Goal: Task Accomplishment & Management: Manage account settings

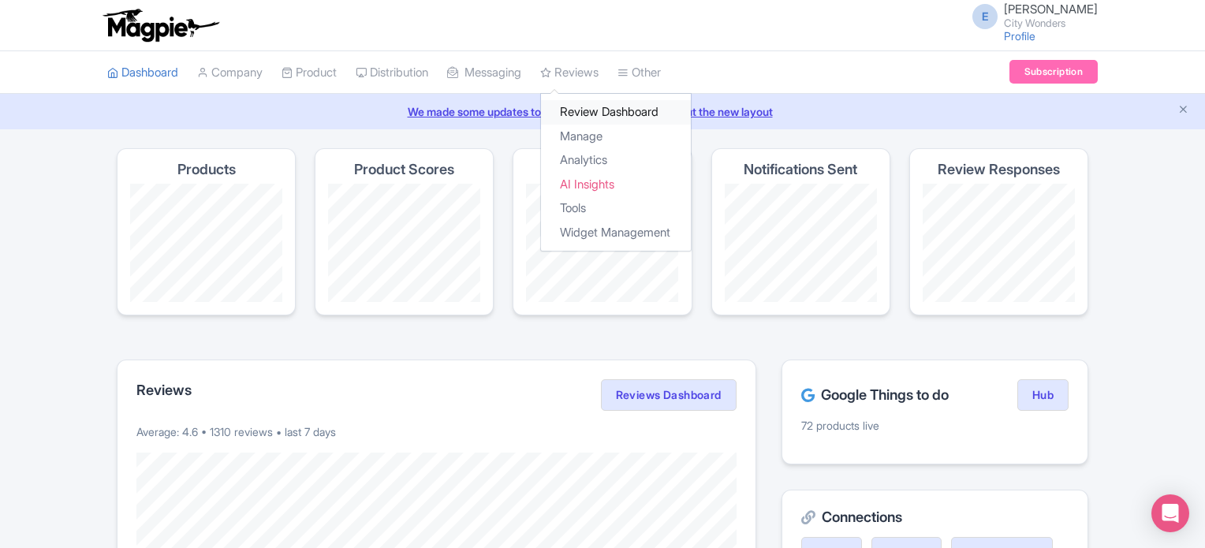
click at [612, 103] on link "Review Dashboard" at bounding box center [616, 112] width 150 height 24
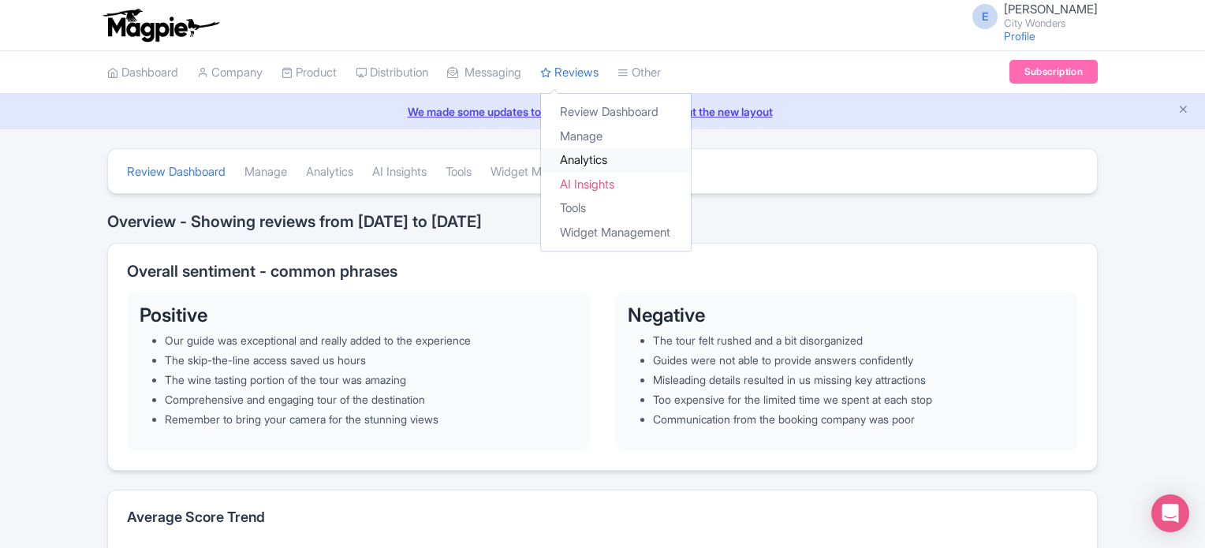
click at [606, 160] on link "Analytics" at bounding box center [616, 160] width 150 height 24
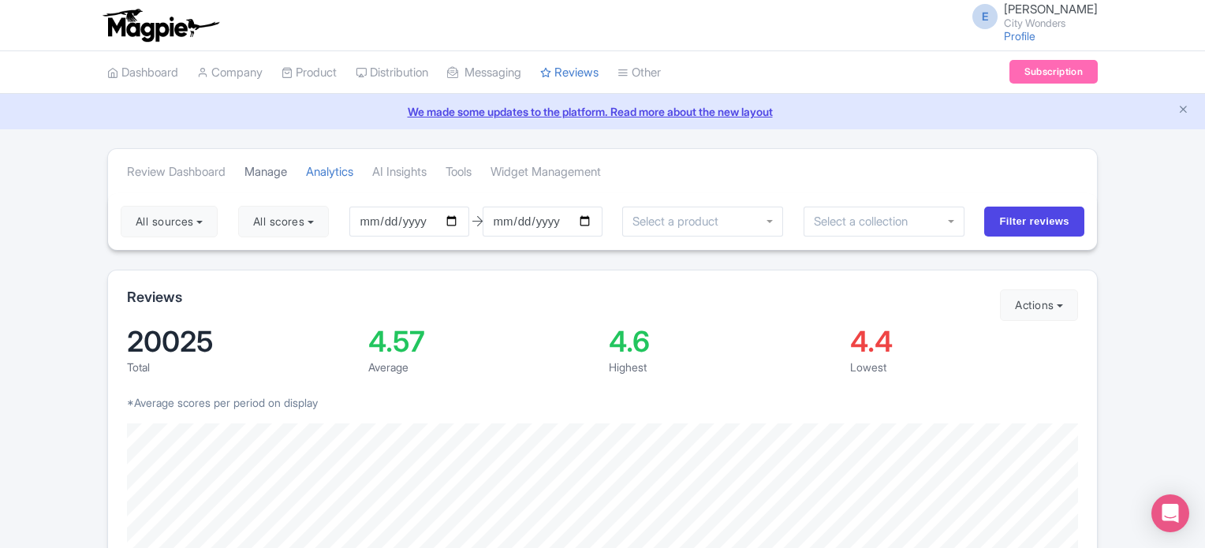
click at [264, 166] on link "Manage" at bounding box center [265, 172] width 43 height 43
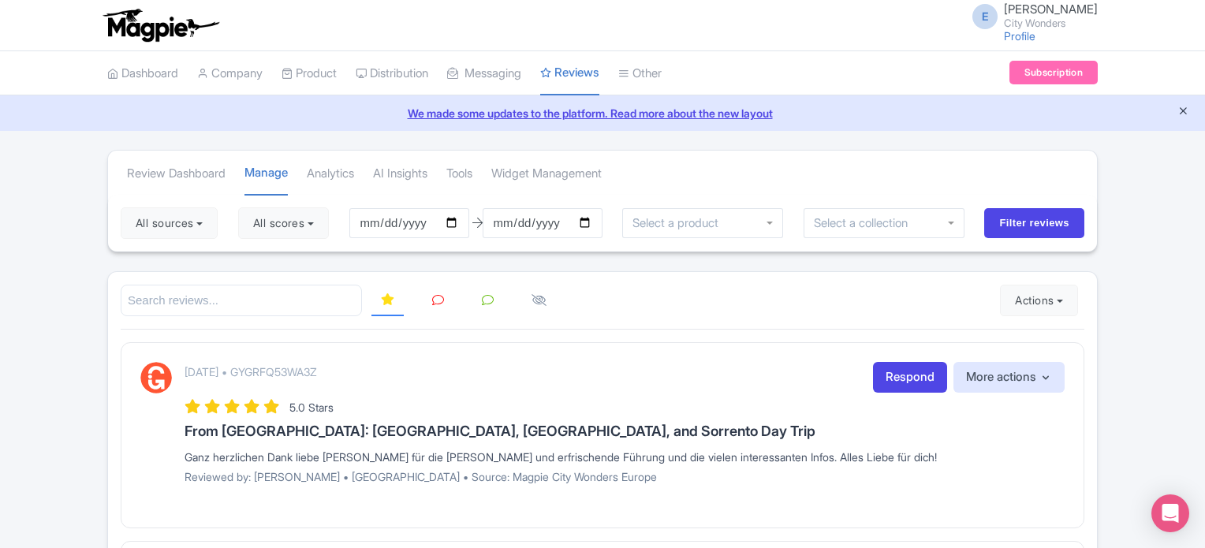
click at [1181, 110] on icon "Close announcement" at bounding box center [1183, 111] width 12 height 12
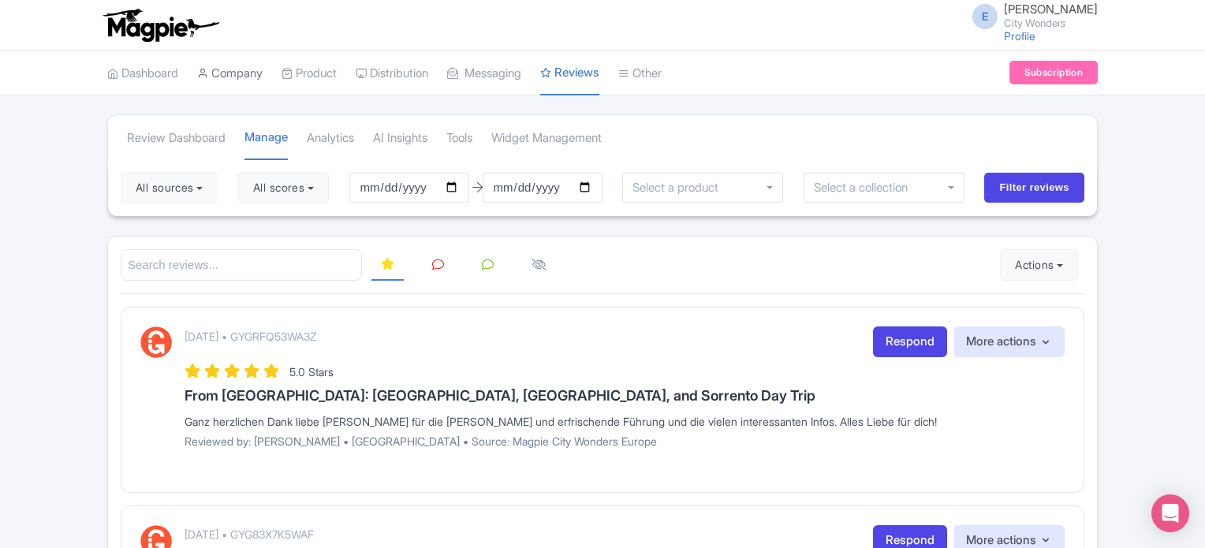
click at [237, 69] on link "Company" at bounding box center [229, 73] width 65 height 43
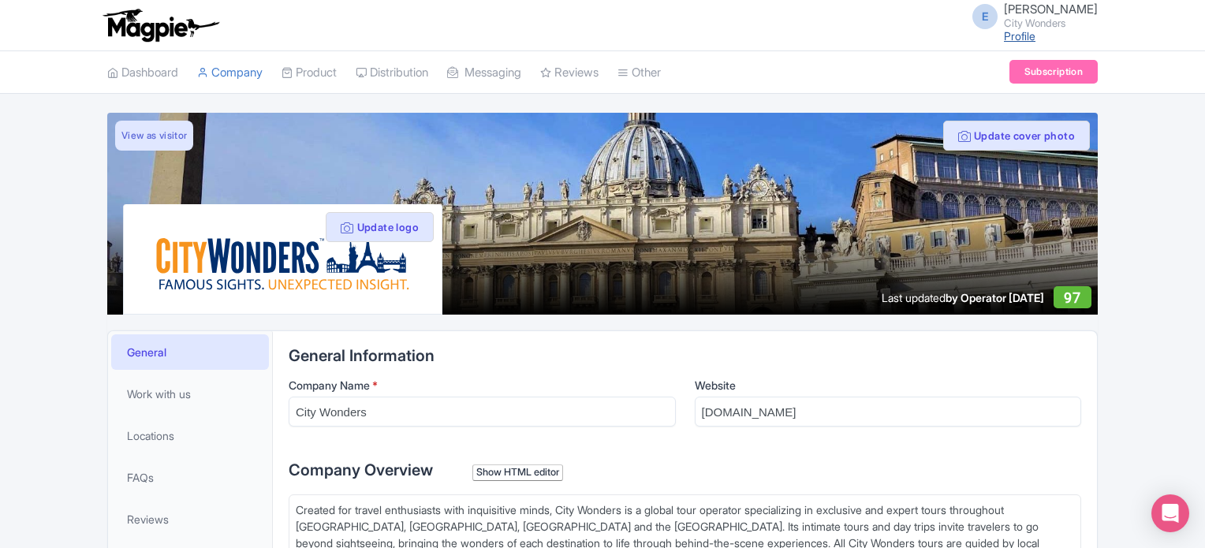
click at [1004, 37] on link "Profile" at bounding box center [1020, 35] width 32 height 13
click at [152, 75] on link "Dashboard" at bounding box center [142, 72] width 71 height 43
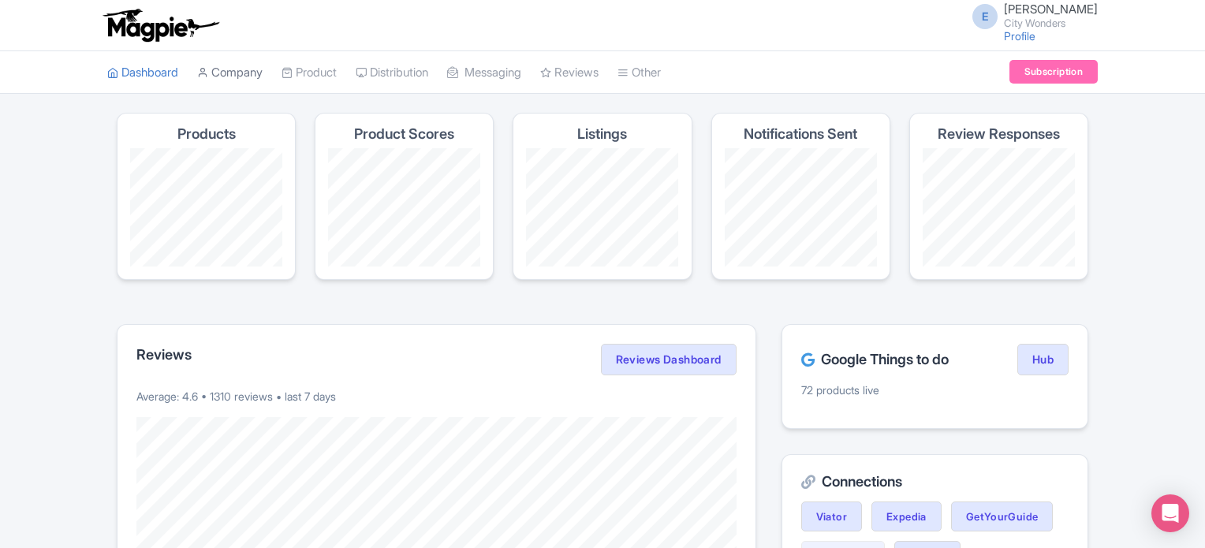
click at [237, 72] on link "Company" at bounding box center [229, 72] width 65 height 43
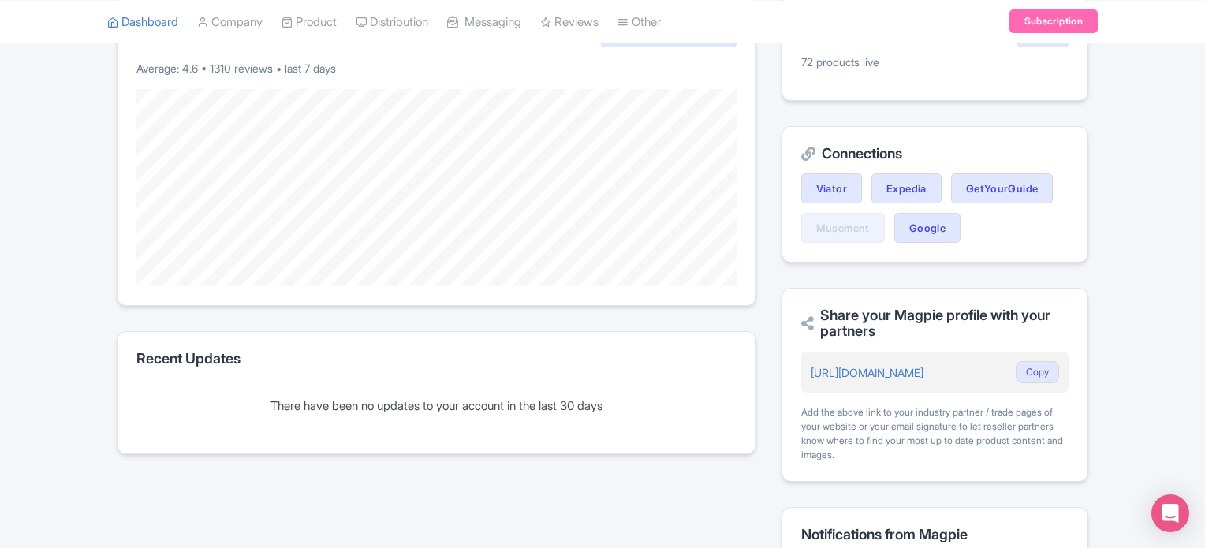
scroll to position [473, 0]
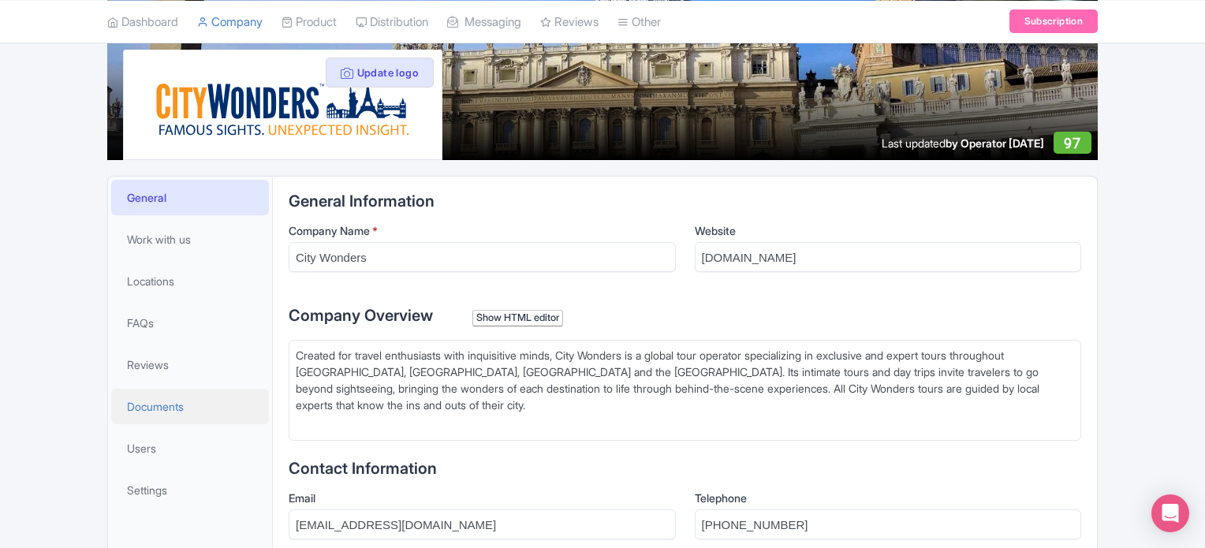
scroll to position [158, 0]
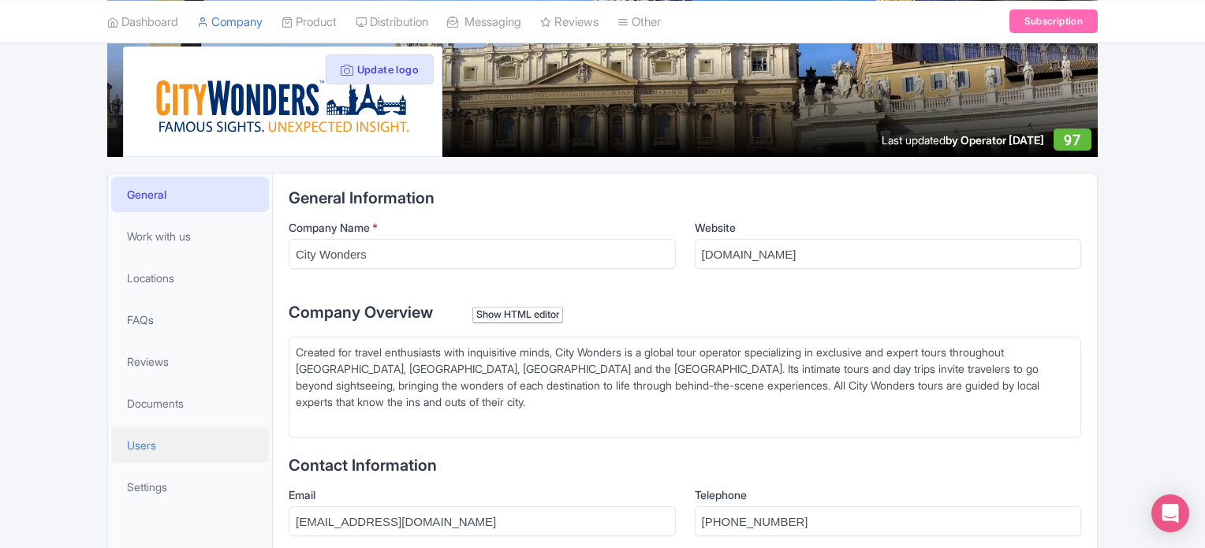
click at [143, 444] on span "Users" at bounding box center [141, 445] width 29 height 17
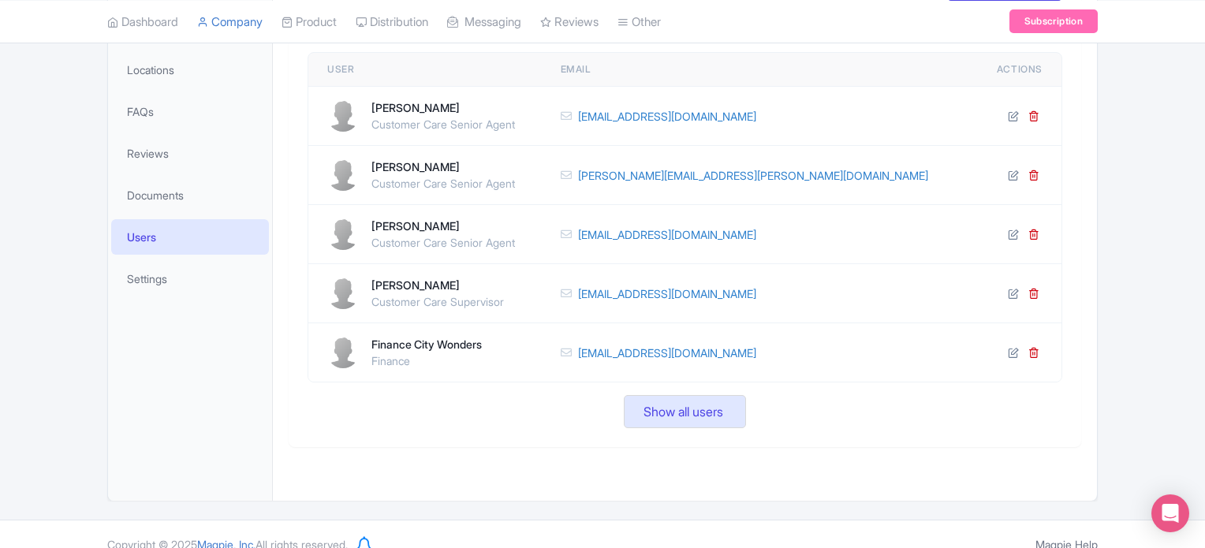
scroll to position [384, 0]
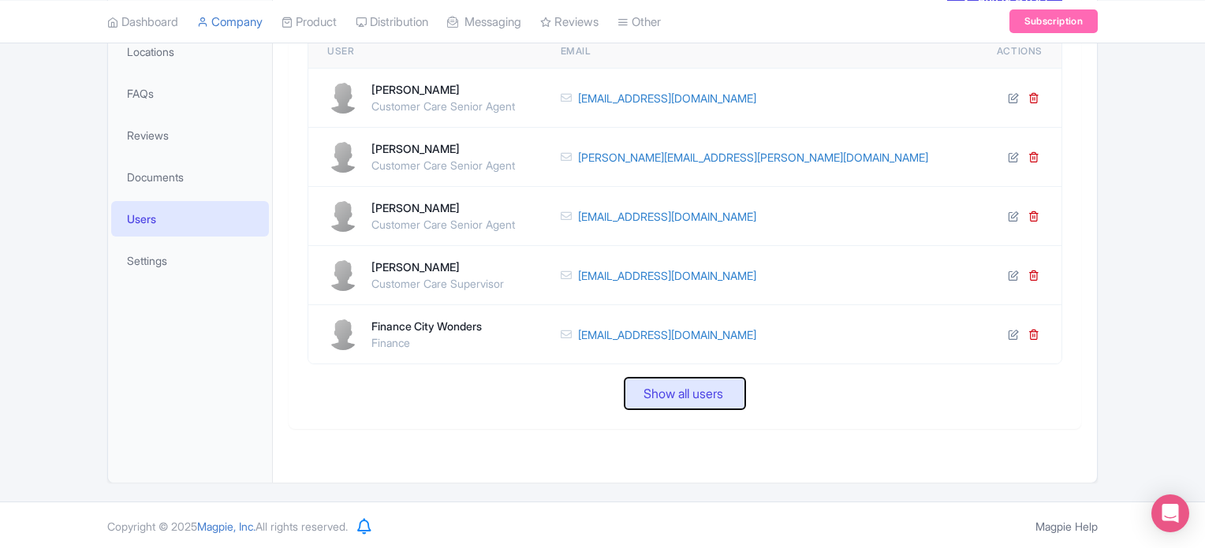
click at [646, 387] on span "Show all users" at bounding box center [683, 393] width 80 height 19
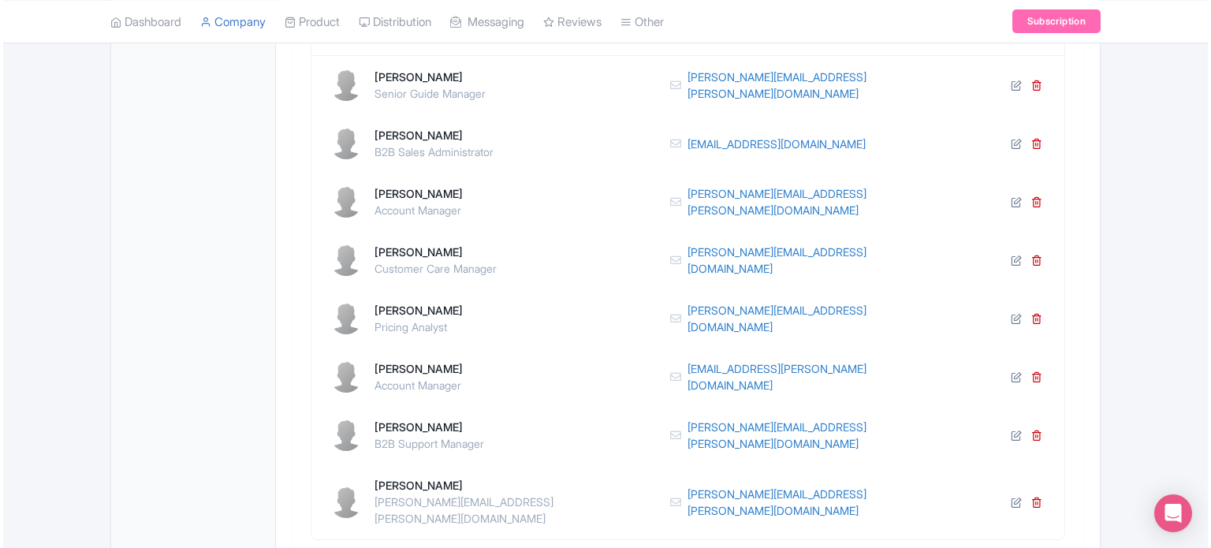
scroll to position [699, 0]
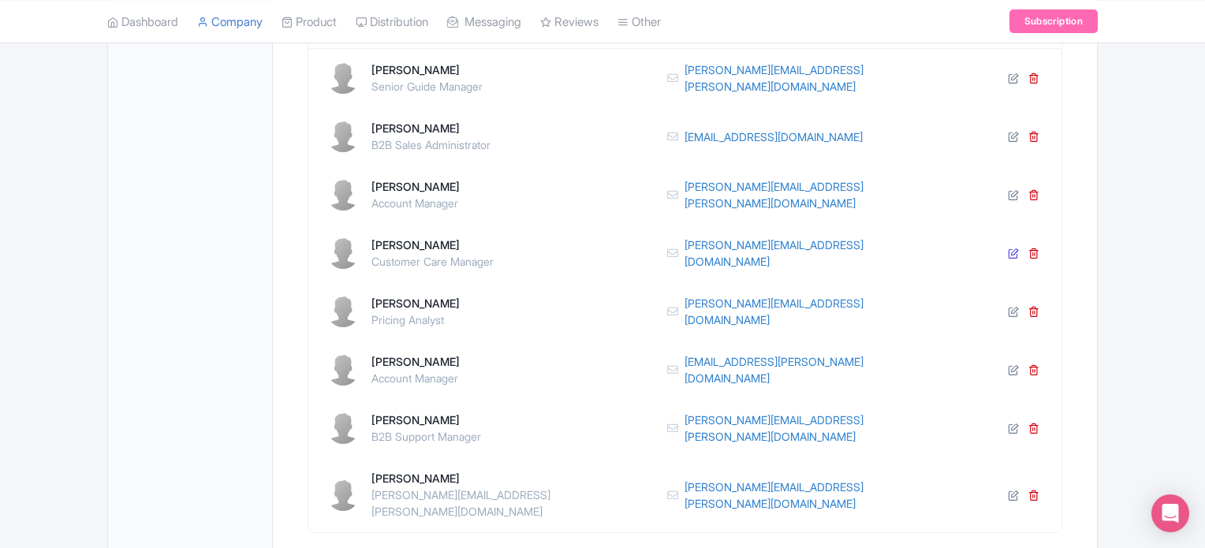
click at [1012, 251] on icon at bounding box center [1013, 253] width 11 height 11
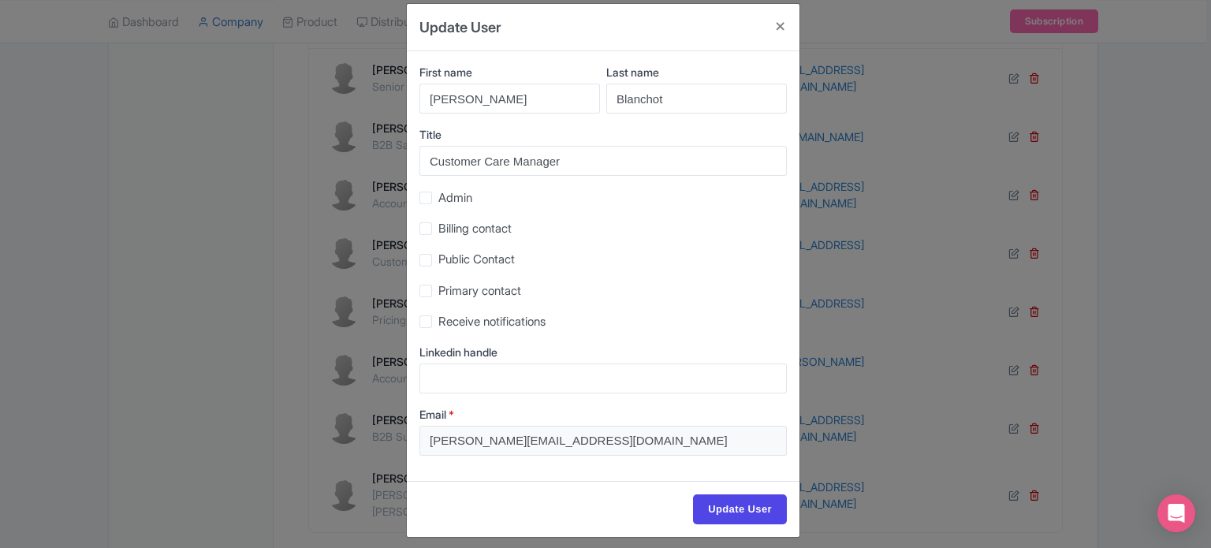
scroll to position [28, 0]
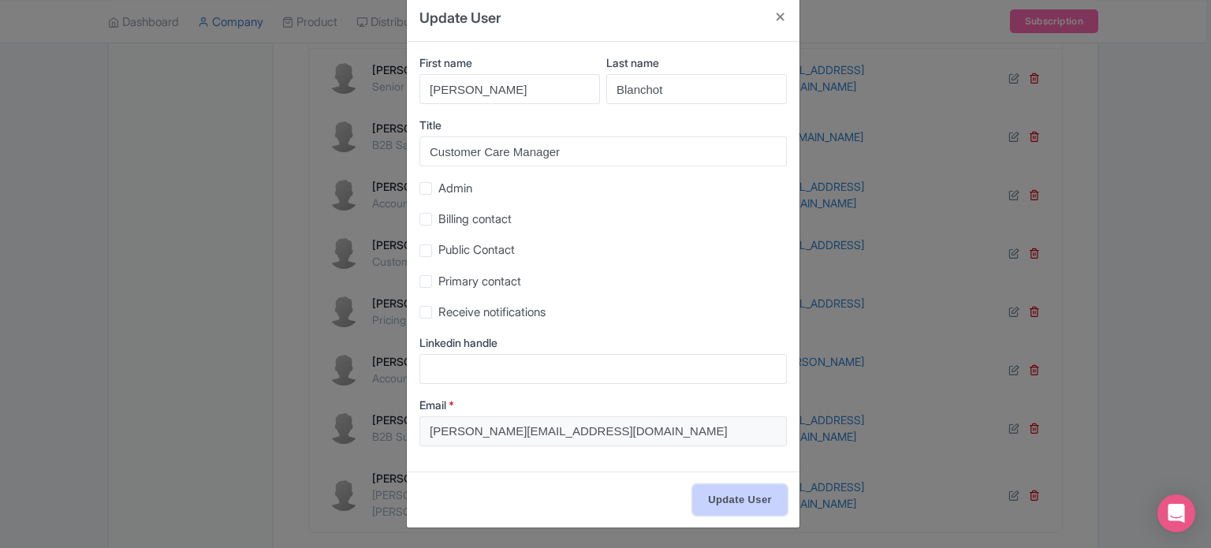
click at [732, 498] on input "Update User" at bounding box center [740, 500] width 94 height 30
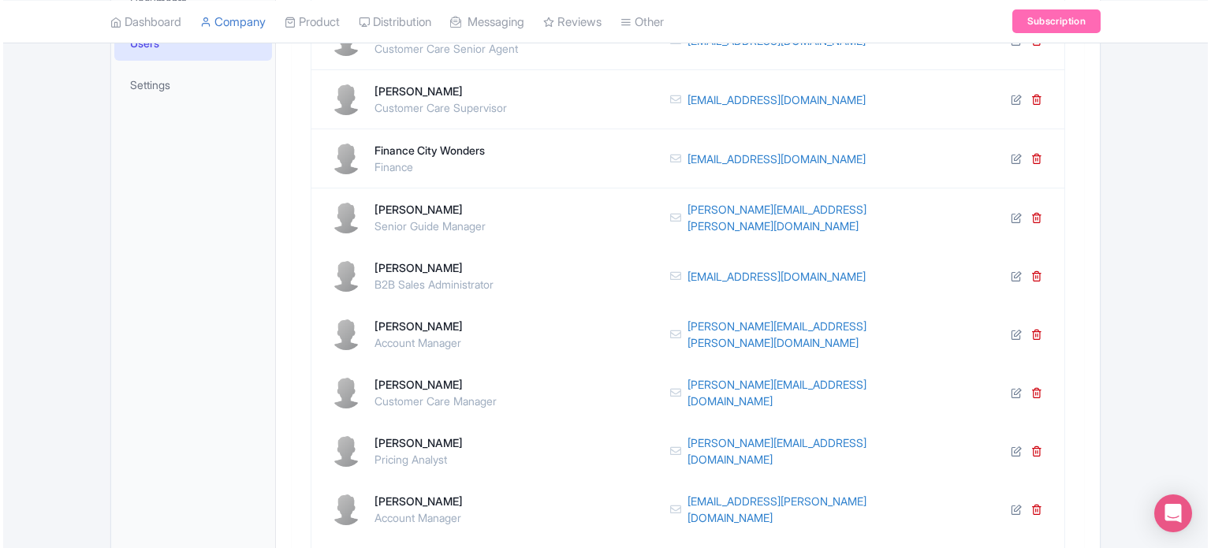
scroll to position [583, 0]
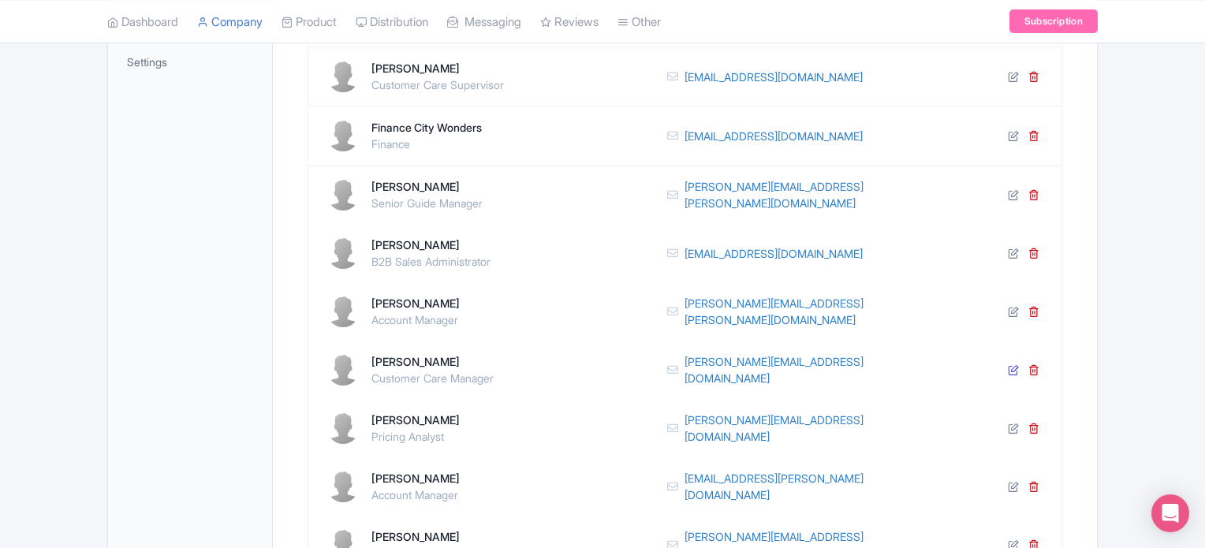
click at [1011, 366] on icon at bounding box center [1013, 369] width 11 height 11
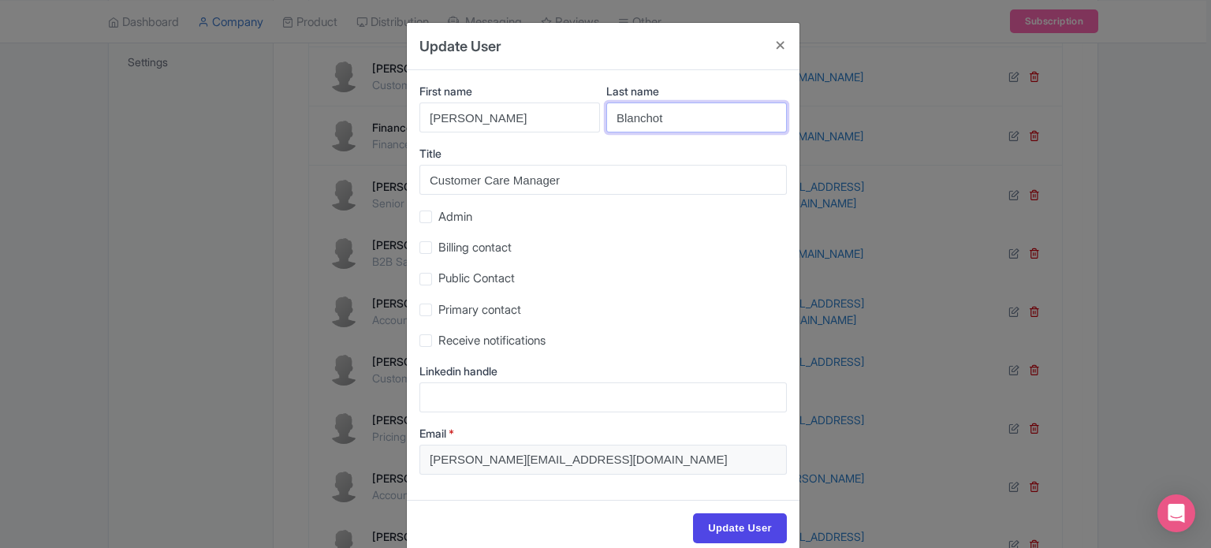
click at [688, 116] on input "Blanchot" at bounding box center [696, 117] width 181 height 30
click at [490, 129] on input "Marion" at bounding box center [509, 117] width 181 height 30
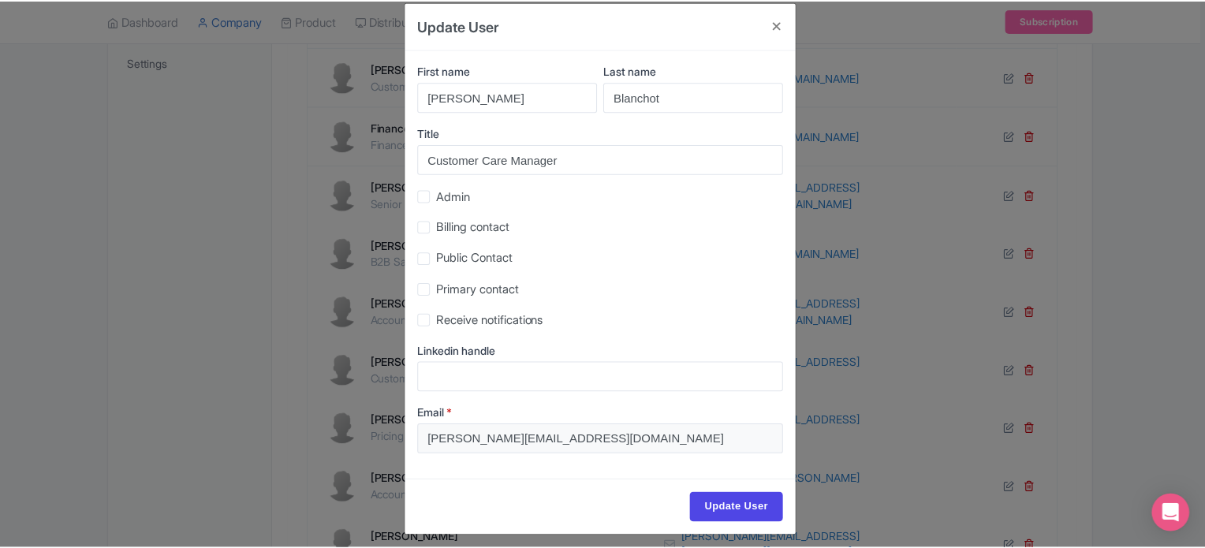
scroll to position [28, 0]
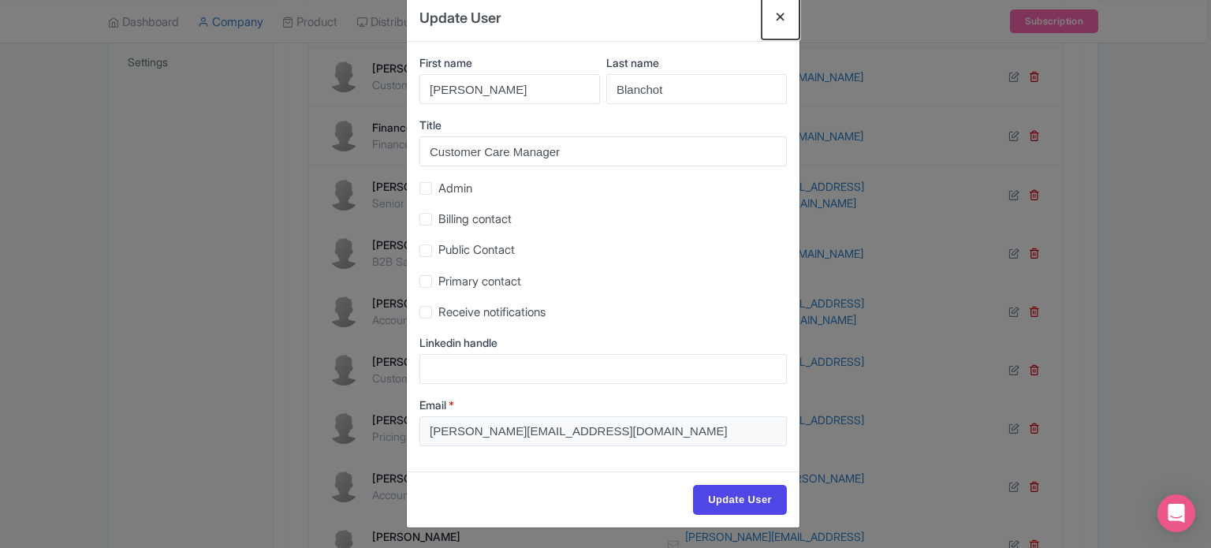
click at [774, 24] on button "Close" at bounding box center [781, 16] width 38 height 45
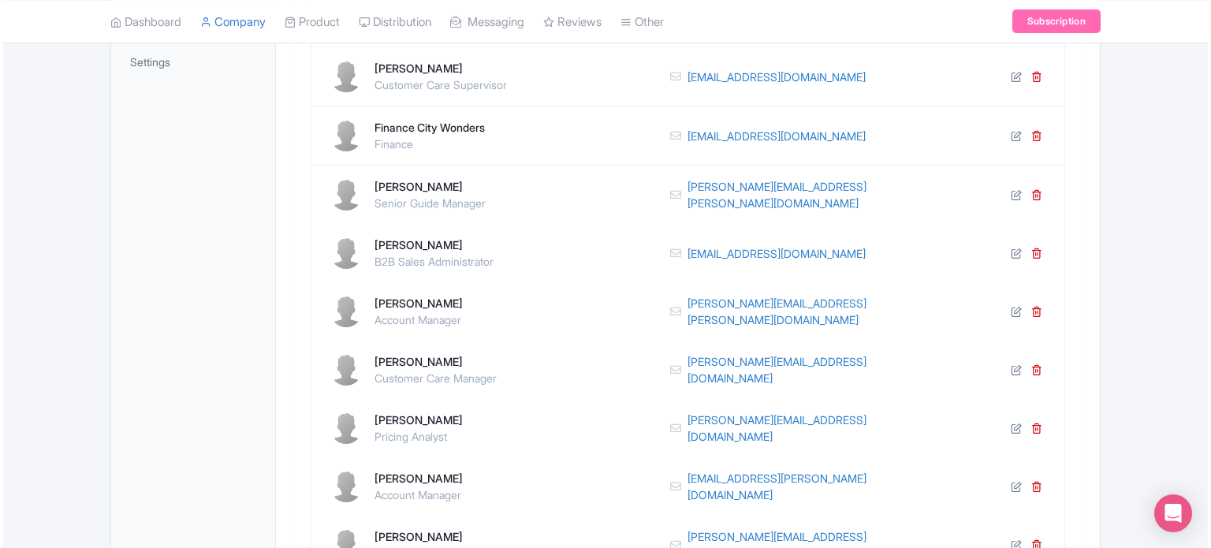
scroll to position [661, 0]
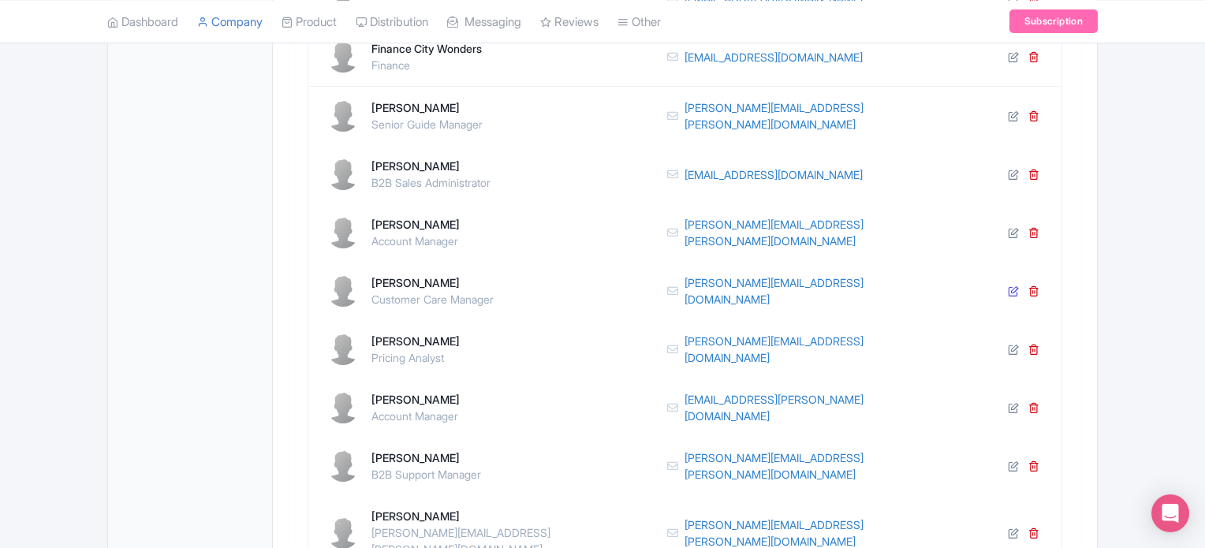
click at [1014, 289] on icon at bounding box center [1013, 290] width 11 height 11
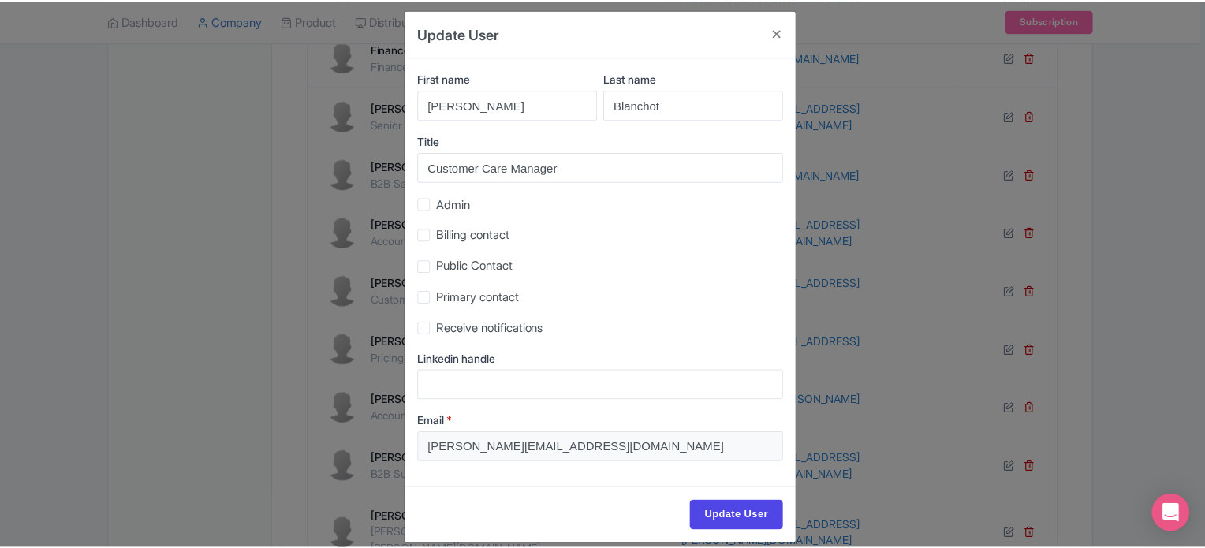
scroll to position [0, 0]
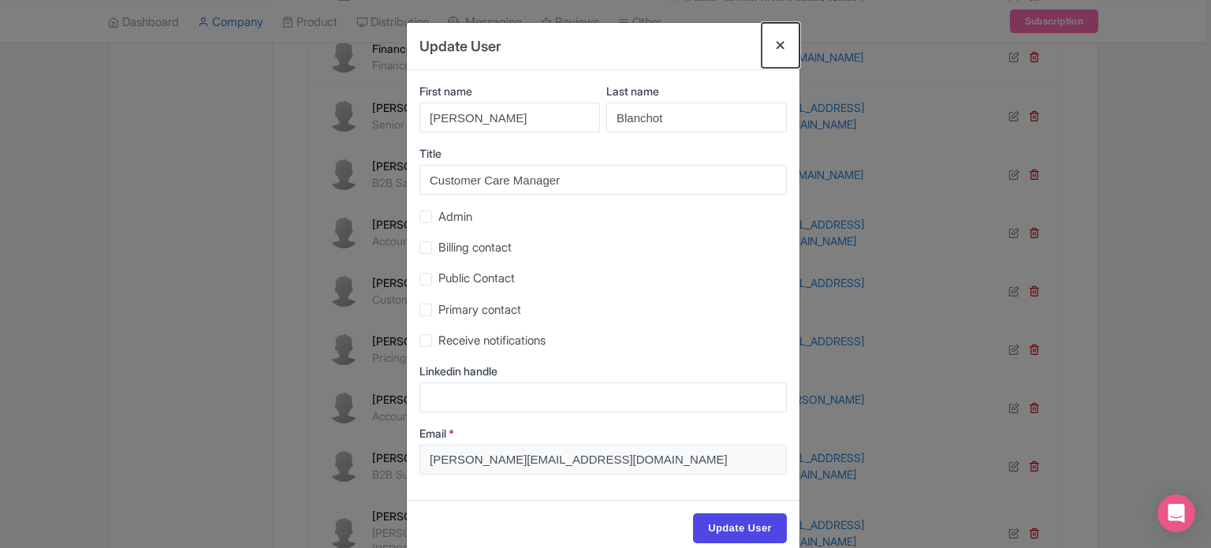
click at [780, 43] on button "Close" at bounding box center [781, 45] width 38 height 45
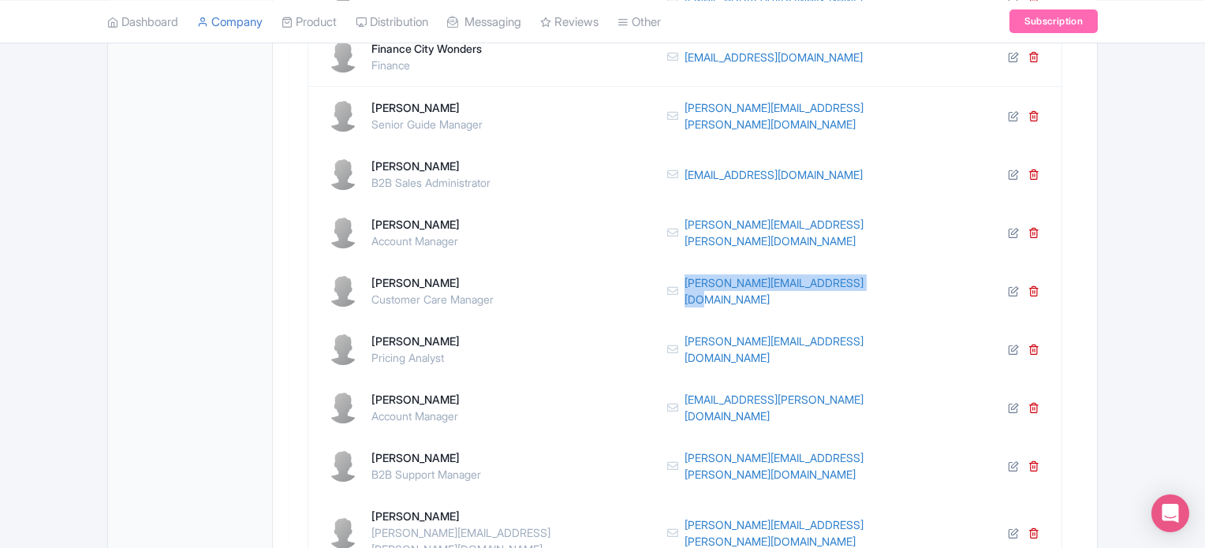
drag, startPoint x: 885, startPoint y: 296, endPoint x: 680, endPoint y: 312, distance: 206.4
click at [680, 312] on td "[PERSON_NAME][EMAIL_ADDRESS][DOMAIN_NAME]" at bounding box center [804, 291] width 313 height 58
copy link "[PERSON_NAME][EMAIL_ADDRESS][DOMAIN_NAME]"
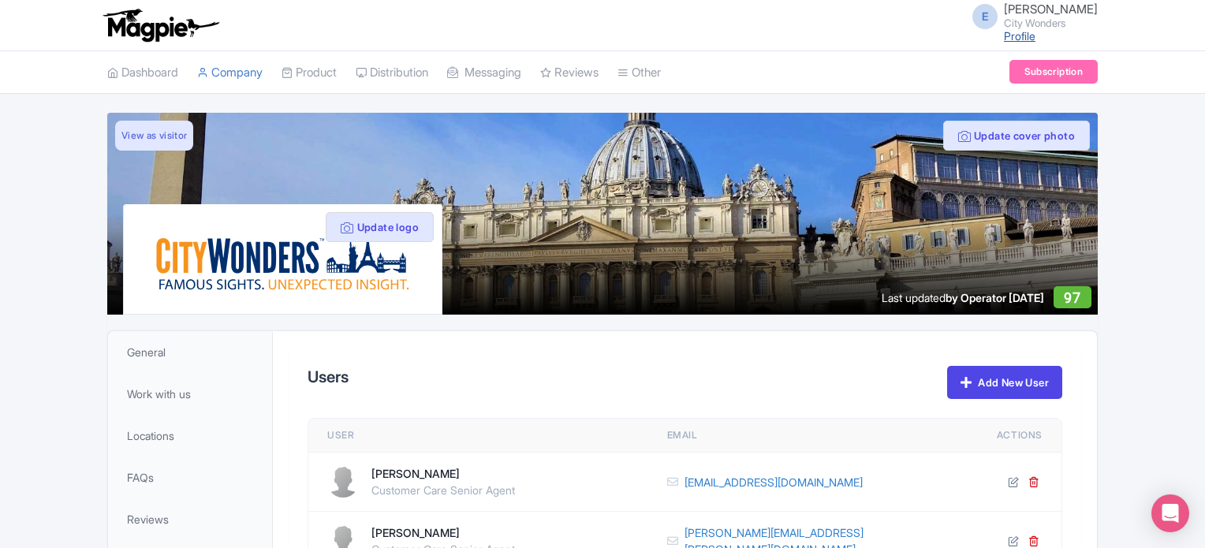
click at [1004, 31] on link "Profile" at bounding box center [1020, 35] width 32 height 13
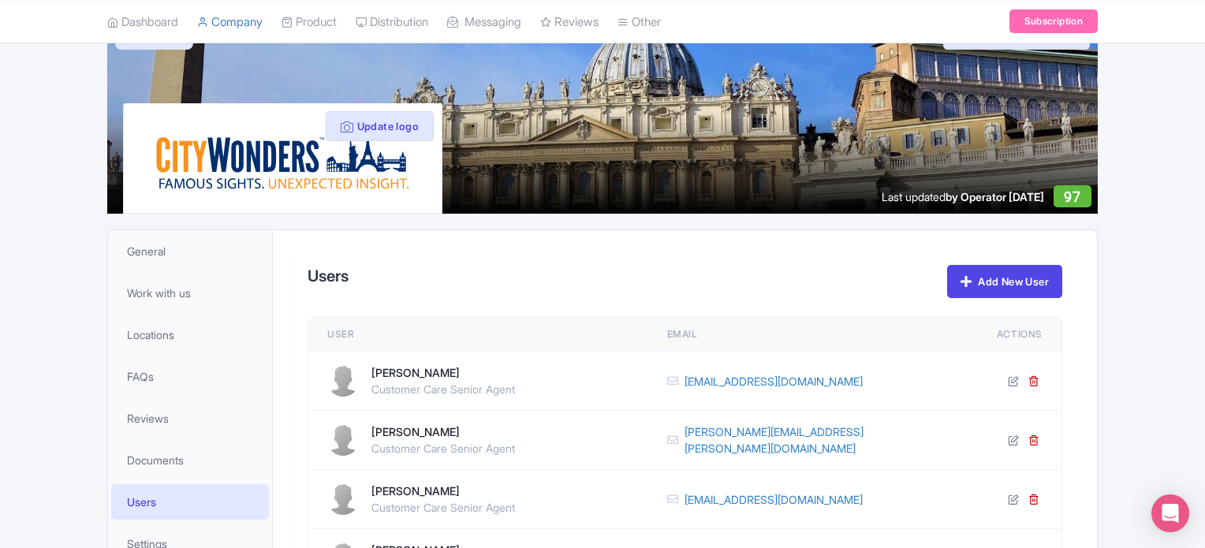
scroll to position [315, 0]
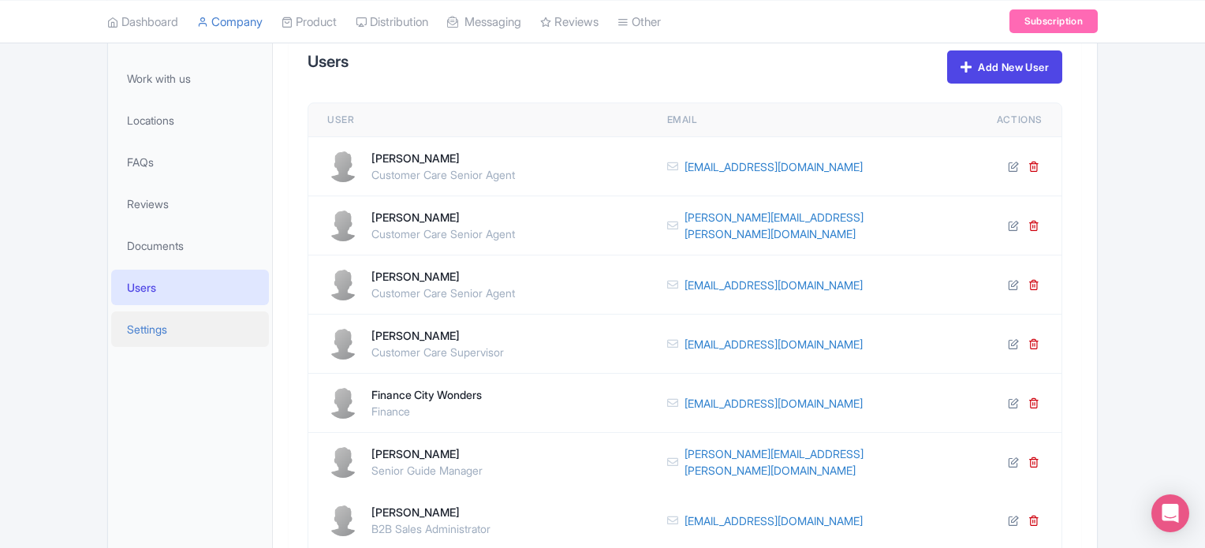
click at [175, 333] on link "Settings" at bounding box center [190, 328] width 158 height 35
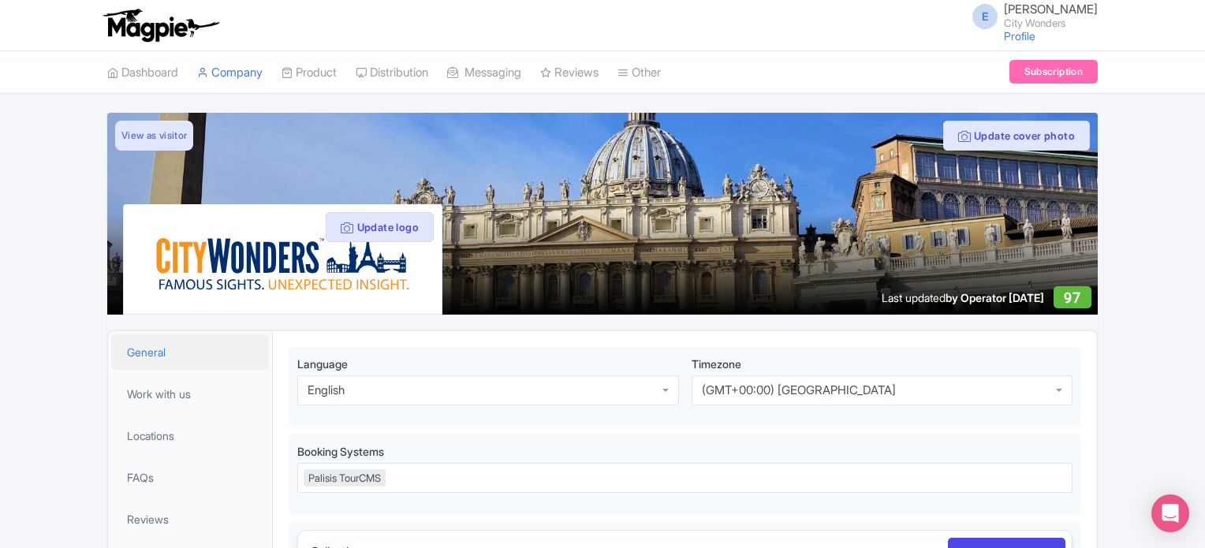
click at [132, 348] on span "General" at bounding box center [146, 352] width 39 height 17
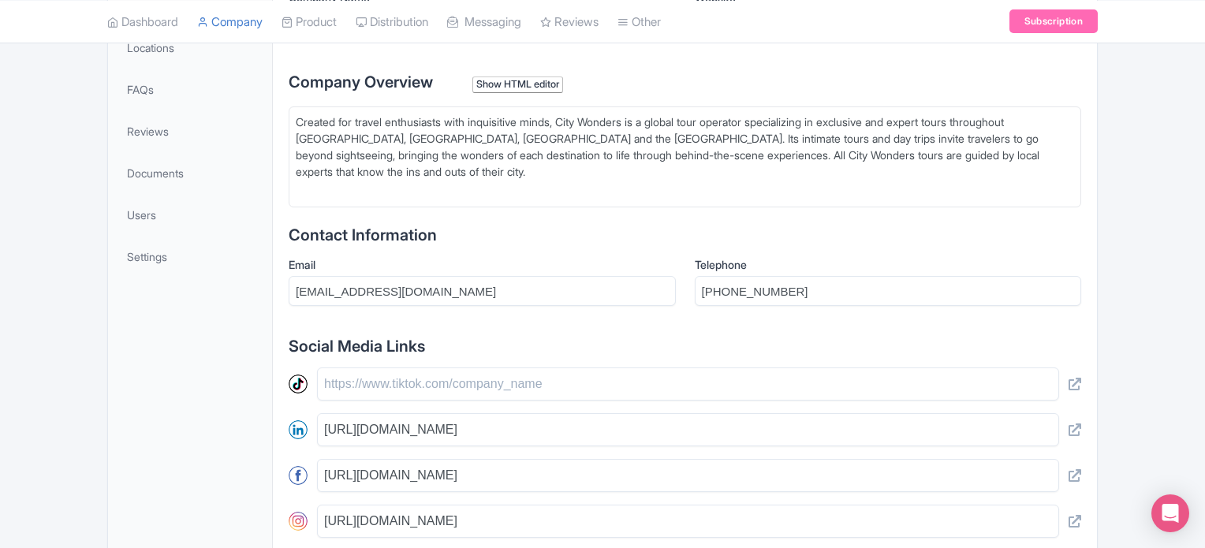
scroll to position [394, 0]
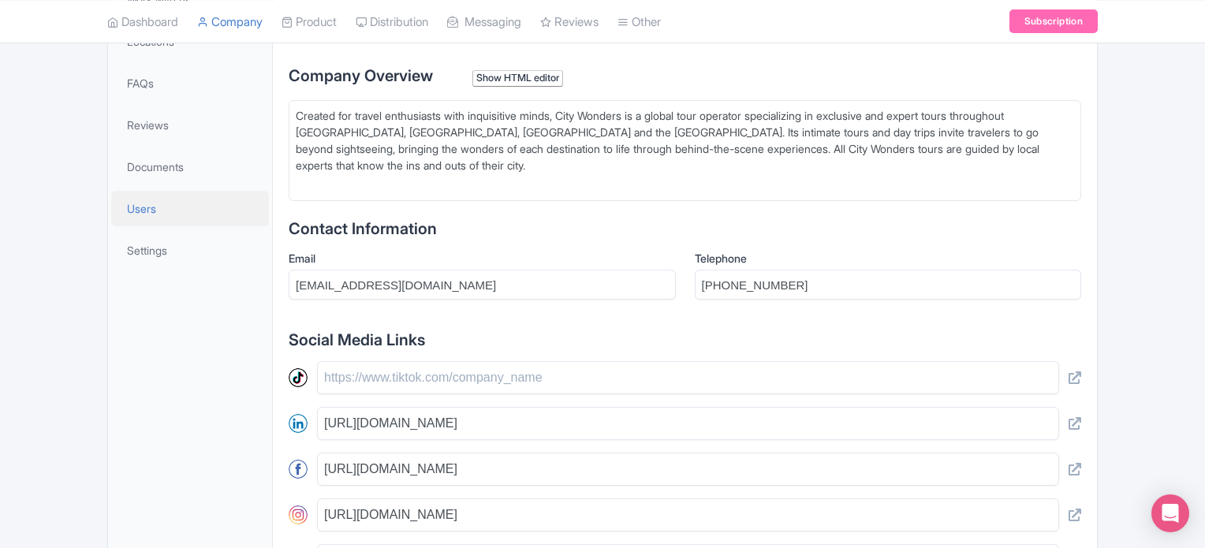
click at [148, 215] on span "Users" at bounding box center [141, 208] width 29 height 17
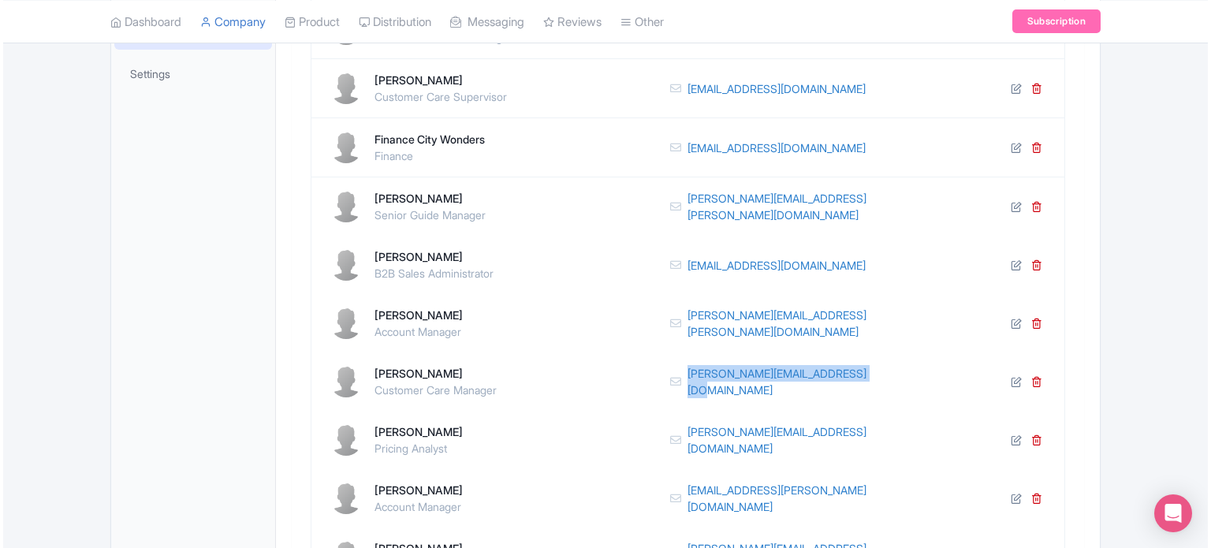
scroll to position [631, 0]
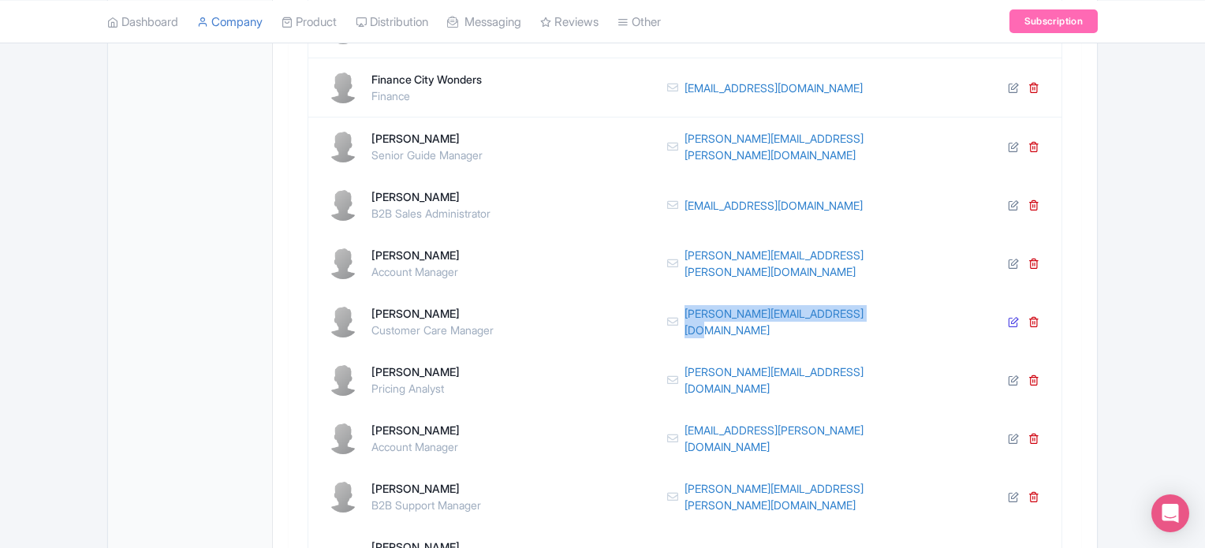
click at [1015, 319] on icon at bounding box center [1013, 321] width 11 height 11
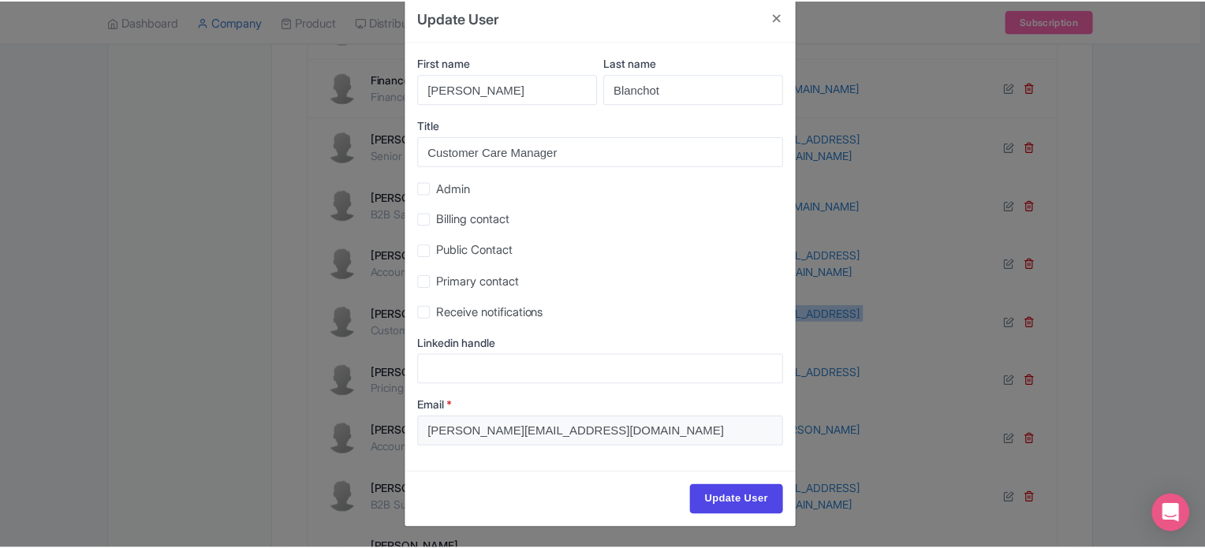
scroll to position [0, 0]
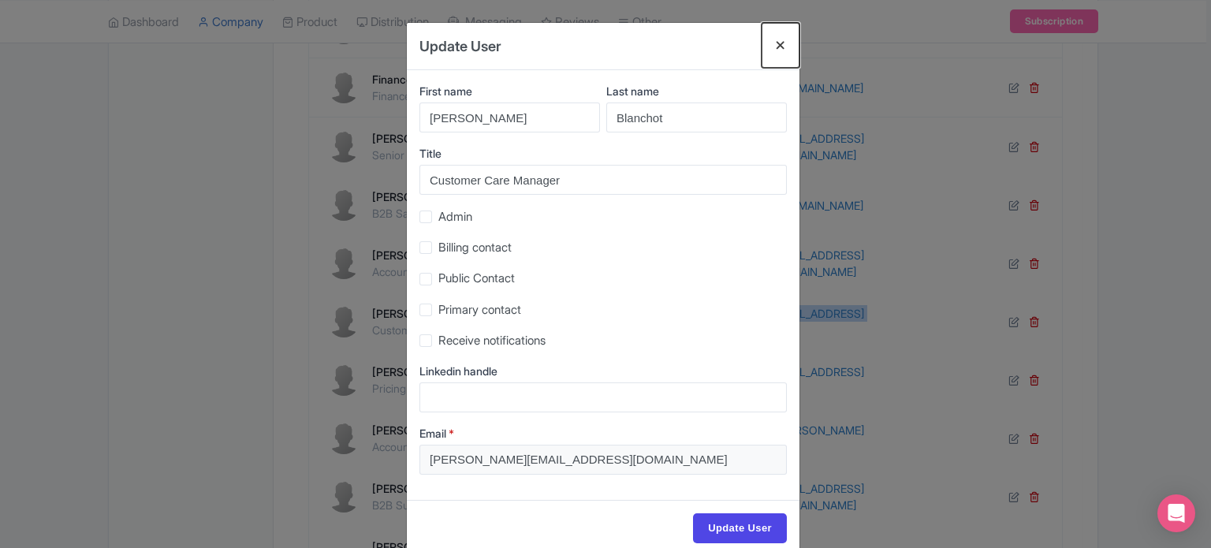
click at [779, 43] on button "Close" at bounding box center [781, 45] width 38 height 45
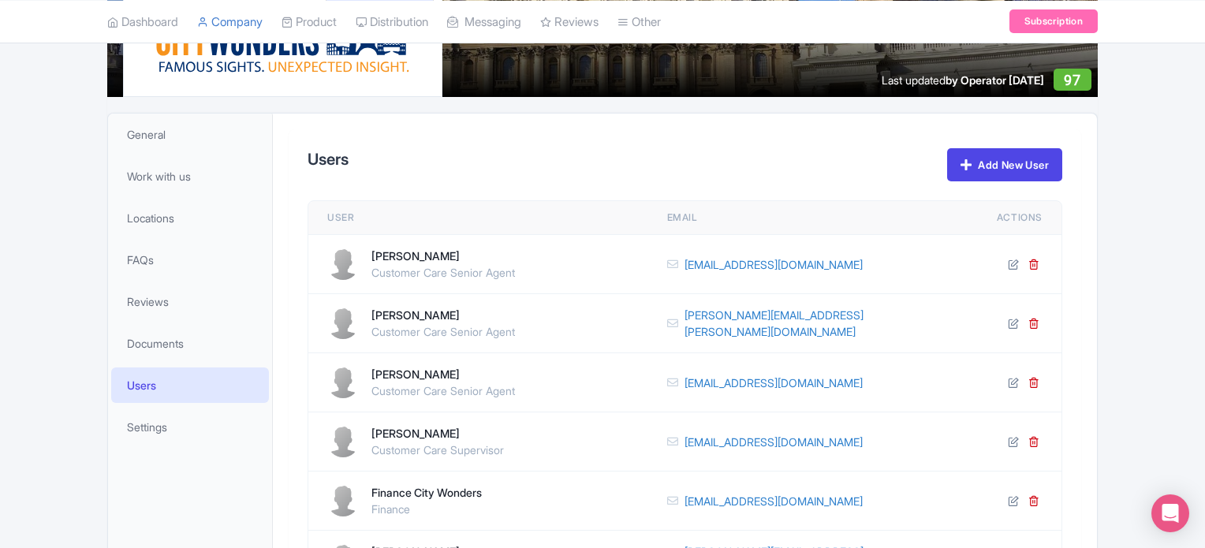
scroll to position [237, 0]
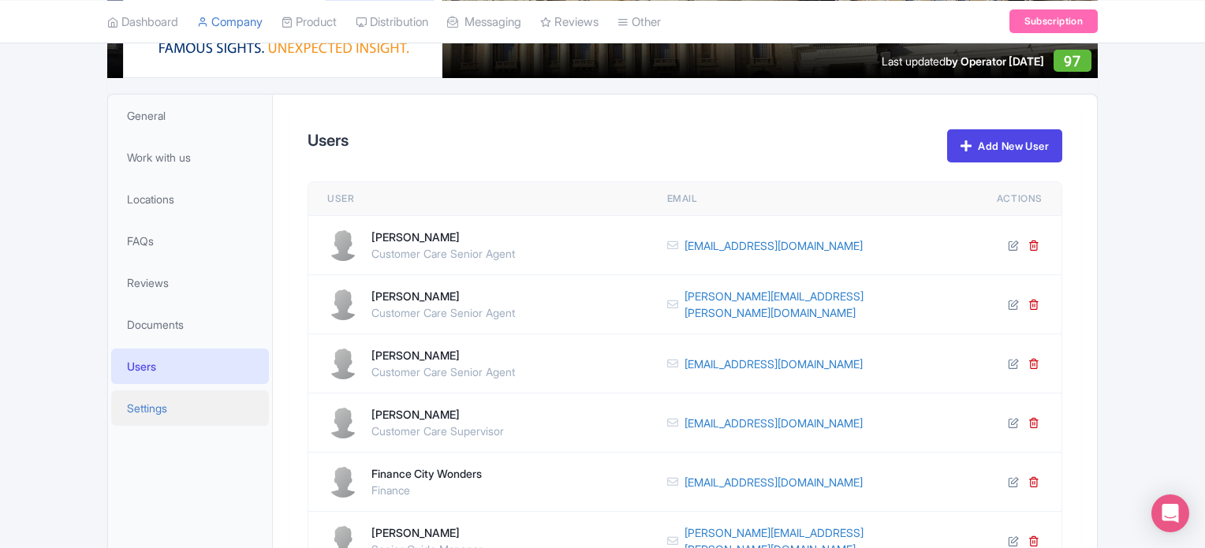
click at [155, 409] on span "Settings" at bounding box center [147, 408] width 40 height 17
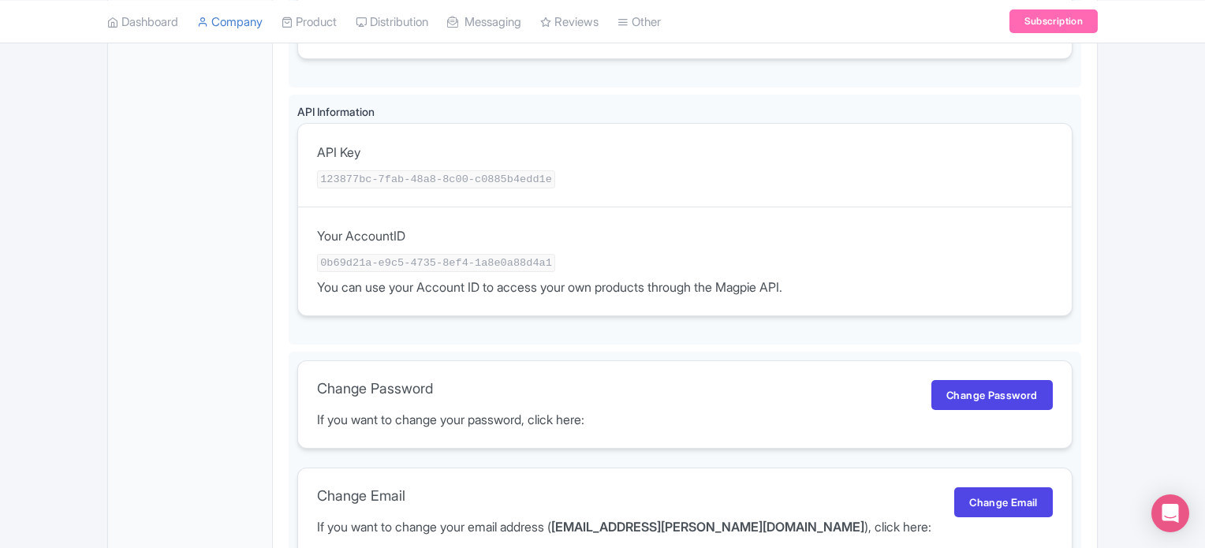
scroll to position [678, 0]
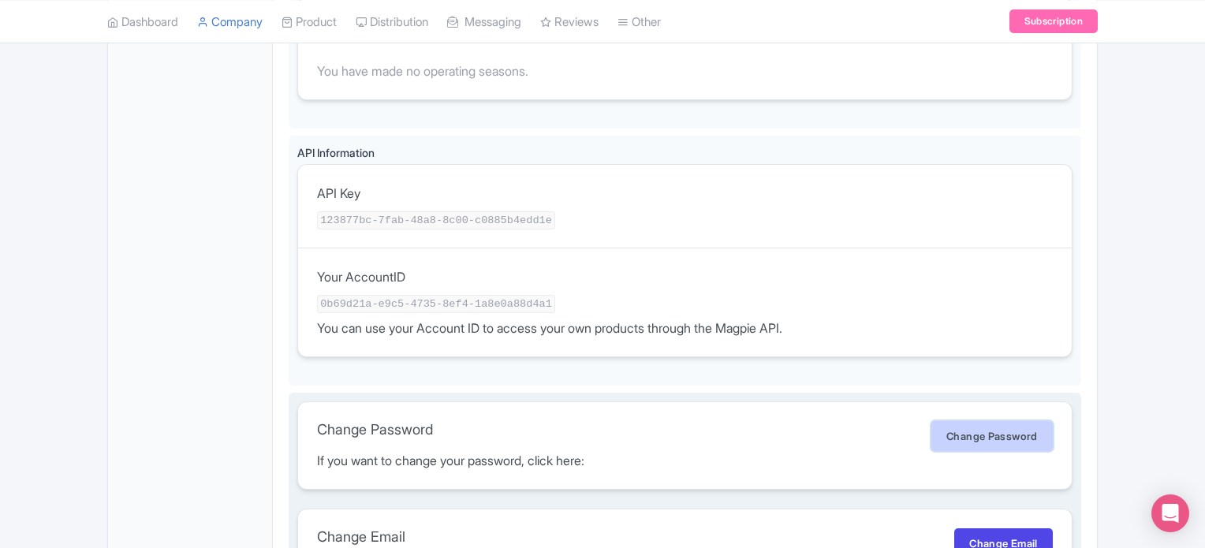
click at [953, 427] on link "Change Password" at bounding box center [991, 436] width 121 height 30
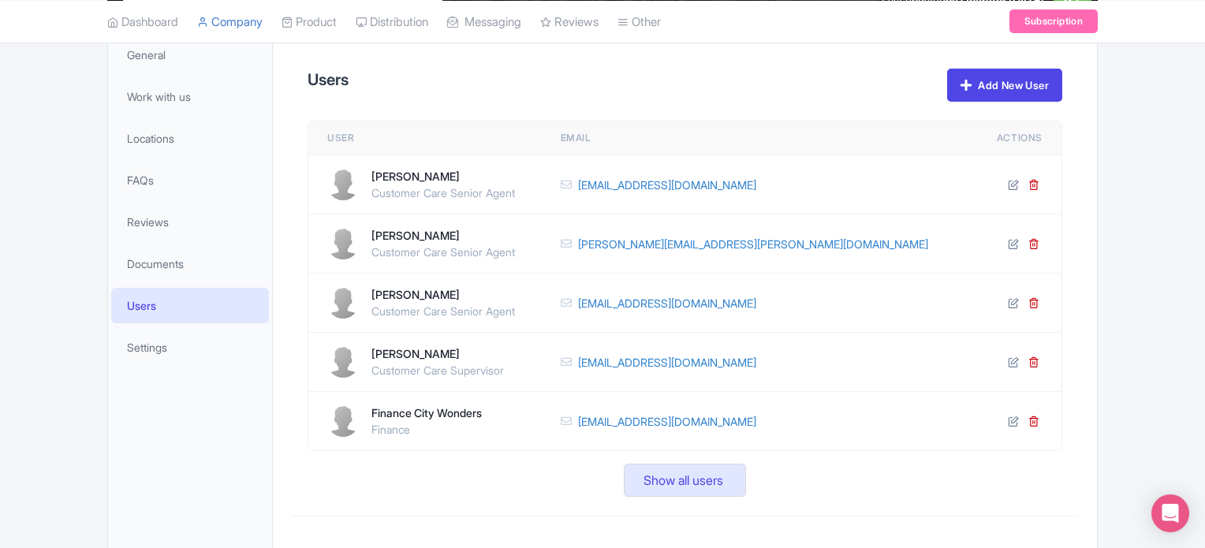
scroll to position [147, 0]
